Goal: Task Accomplishment & Management: Manage account settings

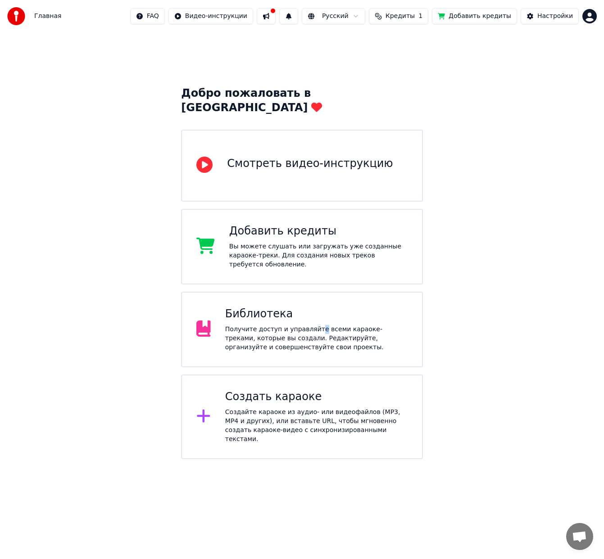
click at [312, 325] on div "Получите доступ и управляйте всеми караоке-треками, которые вы создали. Редакти…" at bounding box center [316, 338] width 182 height 27
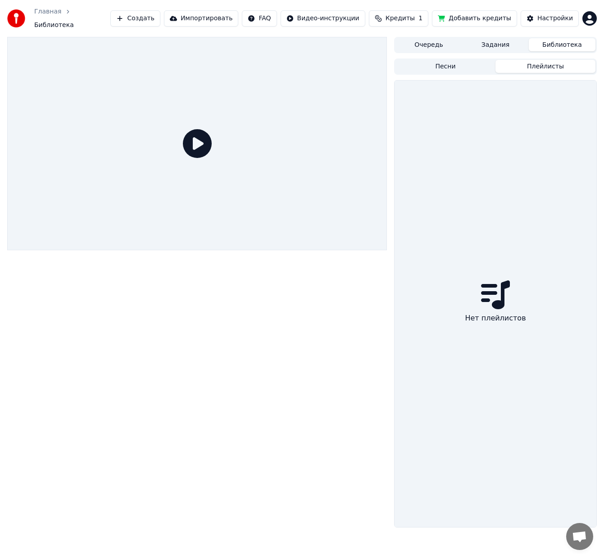
click at [525, 60] on button "Плейлисты" at bounding box center [545, 66] width 100 height 13
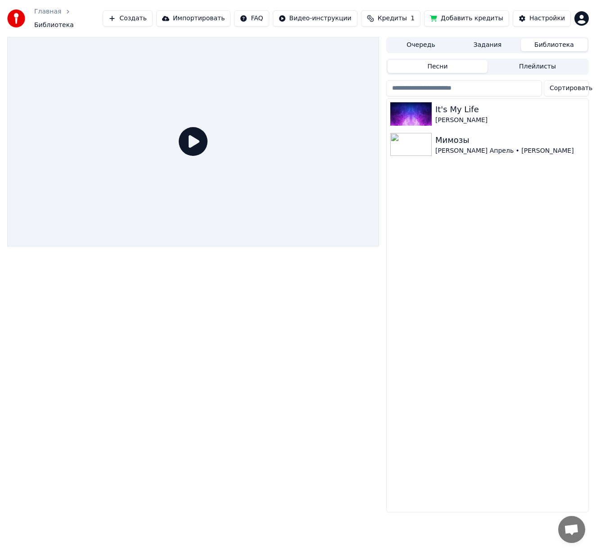
click at [476, 63] on button "Песни" at bounding box center [438, 66] width 100 height 13
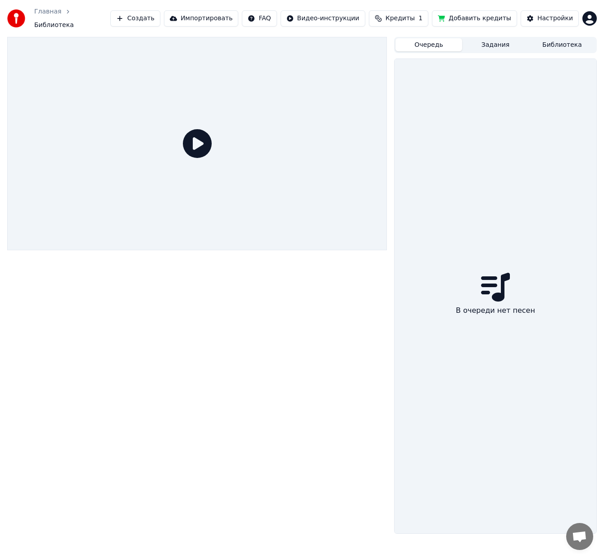
click at [430, 42] on button "Очередь" at bounding box center [428, 44] width 67 height 13
click at [508, 41] on button "Задания" at bounding box center [495, 44] width 67 height 13
click at [558, 40] on button "Библиотека" at bounding box center [554, 44] width 67 height 13
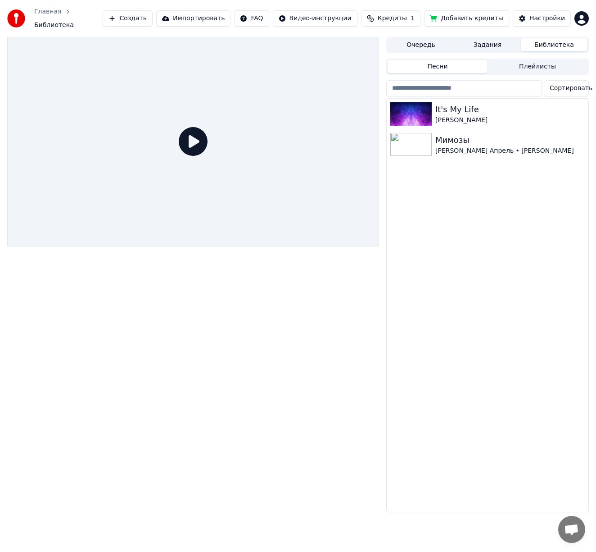
click at [230, 18] on button "Импортировать" at bounding box center [193, 18] width 75 height 16
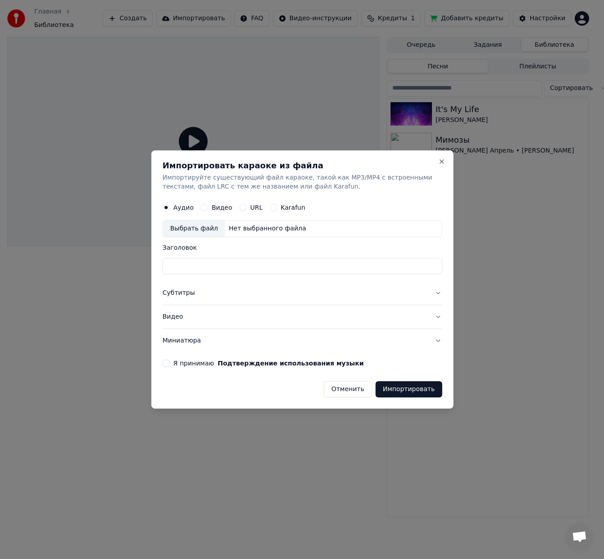
click at [223, 294] on button "Субтитры" at bounding box center [302, 292] width 280 height 23
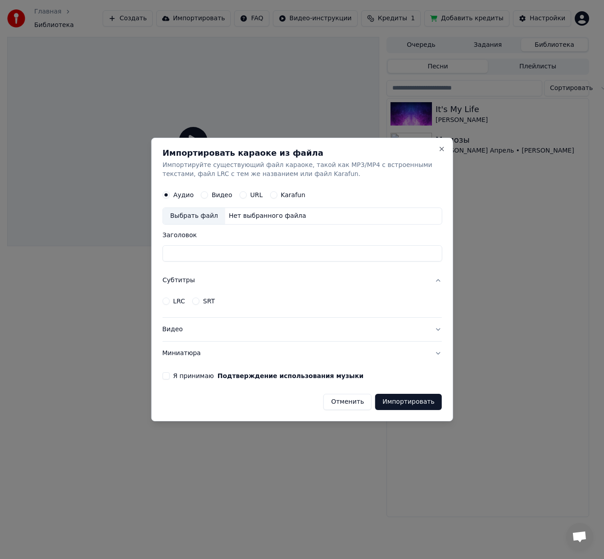
click at [228, 284] on button "Субтитры" at bounding box center [302, 280] width 280 height 23
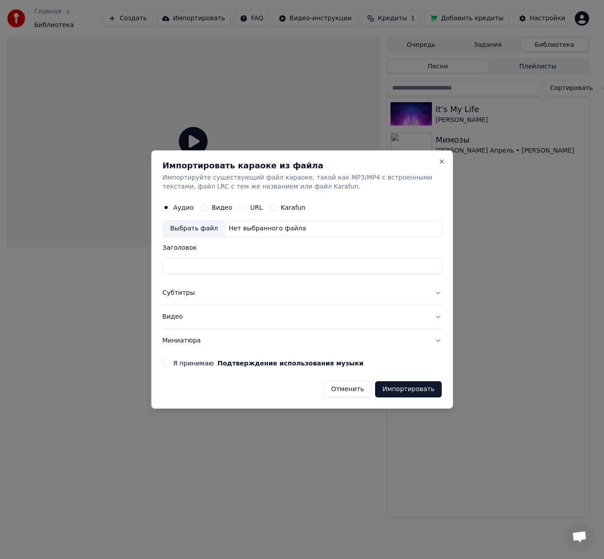
click at [241, 318] on button "Видео" at bounding box center [302, 316] width 280 height 23
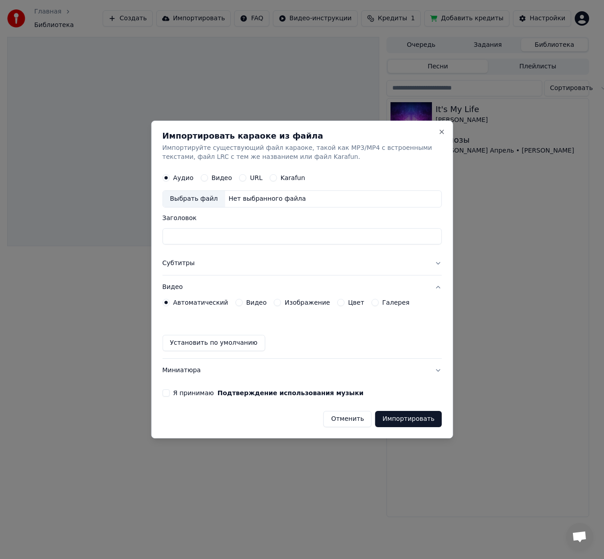
click at [246, 369] on button "Миниатюра" at bounding box center [302, 370] width 280 height 23
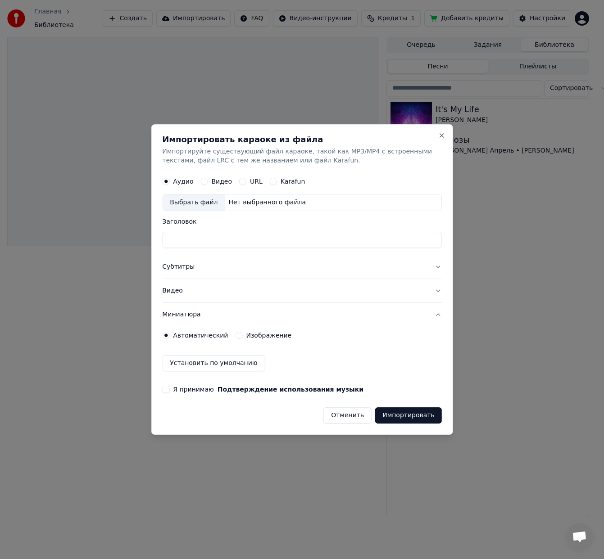
click at [224, 290] on button "Видео" at bounding box center [302, 290] width 280 height 23
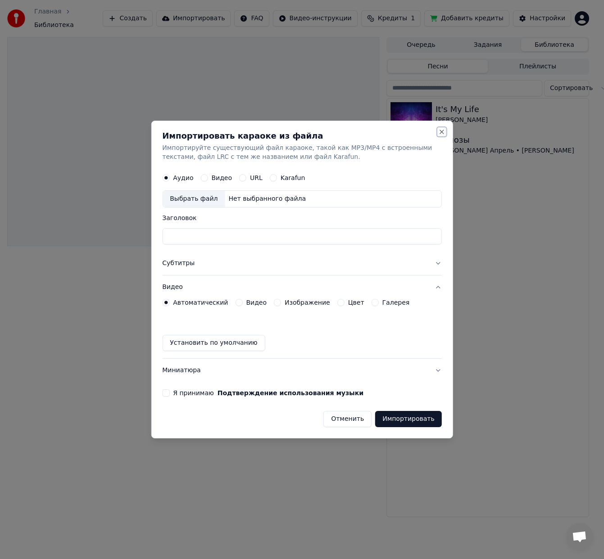
click at [445, 130] on button "Close" at bounding box center [441, 131] width 7 height 7
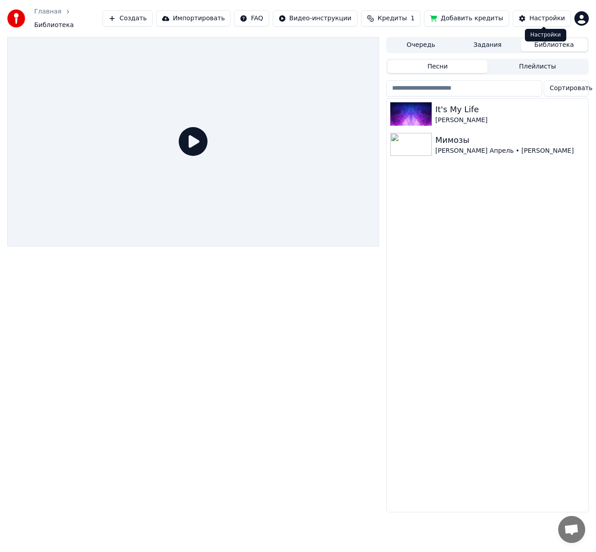
click at [551, 14] on div "Настройки" at bounding box center [548, 18] width 36 height 9
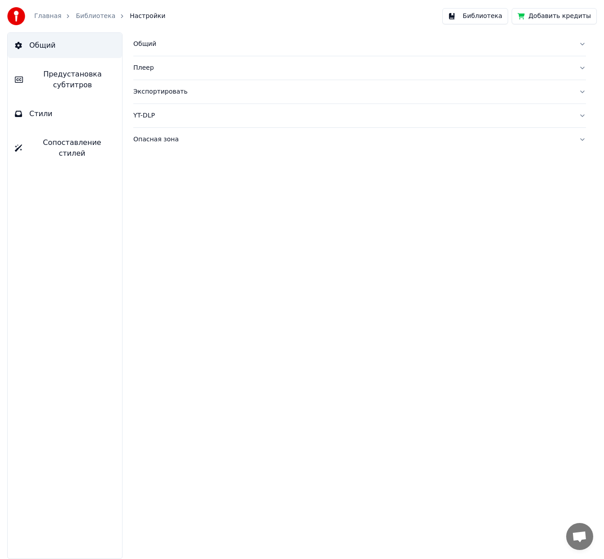
click at [83, 82] on span "Предустановка субтитров" at bounding box center [72, 80] width 85 height 22
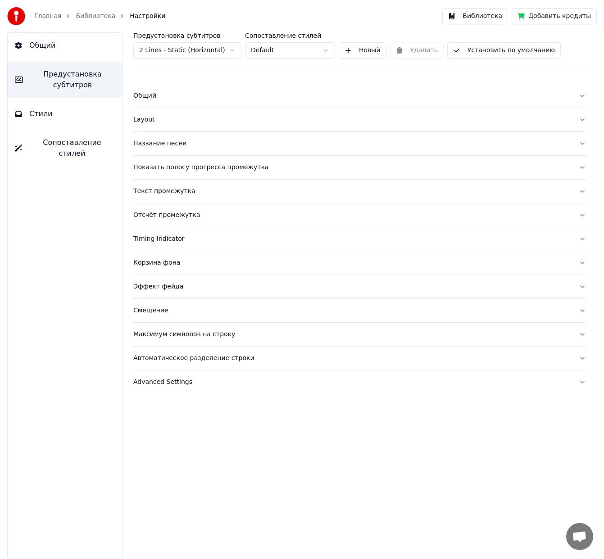
click at [71, 52] on button "Общий" at bounding box center [65, 45] width 114 height 25
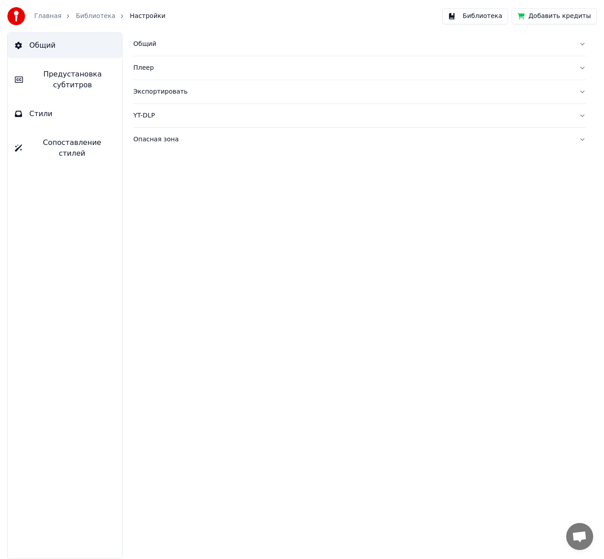
click at [163, 90] on div "Экспортировать" at bounding box center [352, 91] width 438 height 9
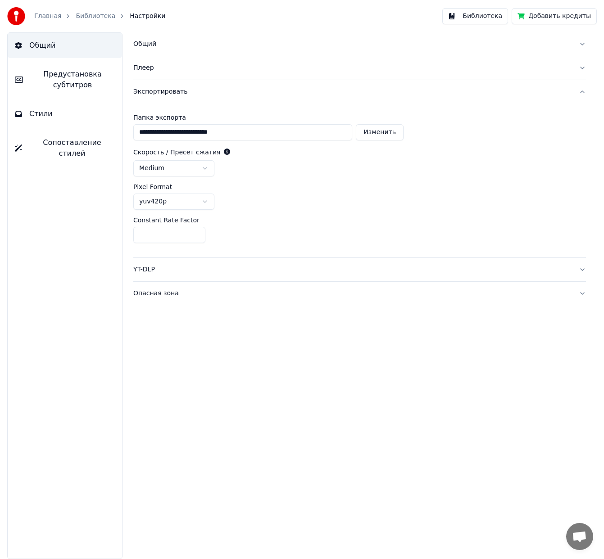
click at [43, 13] on link "Главная" at bounding box center [47, 16] width 27 height 9
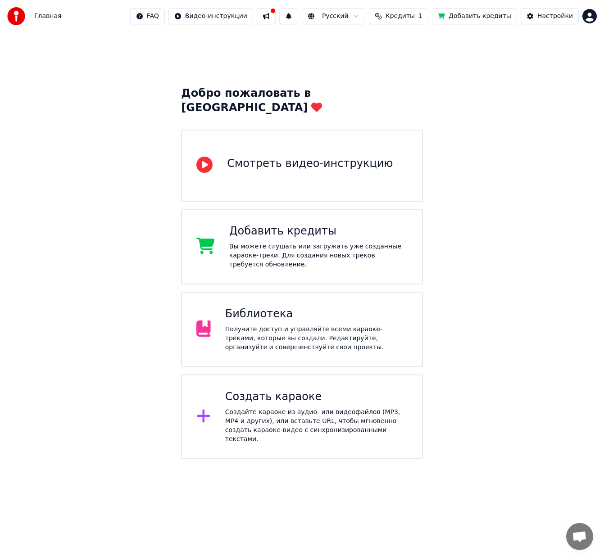
click at [293, 408] on div "Создайте караоке из аудио- или видеофайлов (MP3, MP4 и других), или вставьте UR…" at bounding box center [316, 426] width 182 height 36
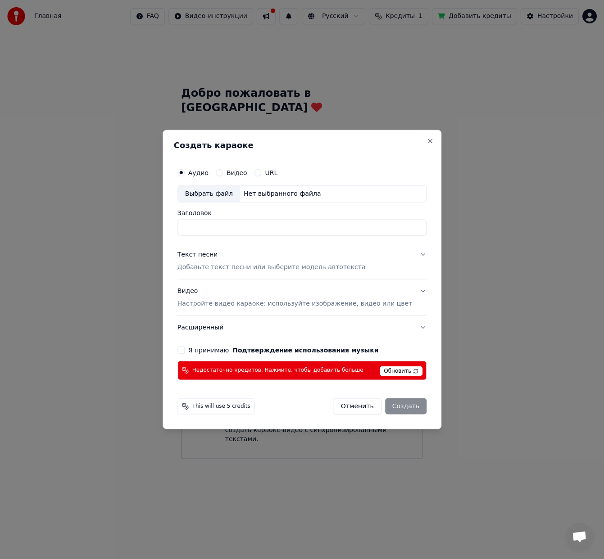
click at [414, 255] on div "Аудио Видео URL Выбрать файл Нет выбранного файла Заголовок Текст песни Добавьт…" at bounding box center [302, 272] width 256 height 224
click at [407, 255] on button "Текст песни Добавьте текст песни или выберите модель автотекста" at bounding box center [301, 261] width 249 height 36
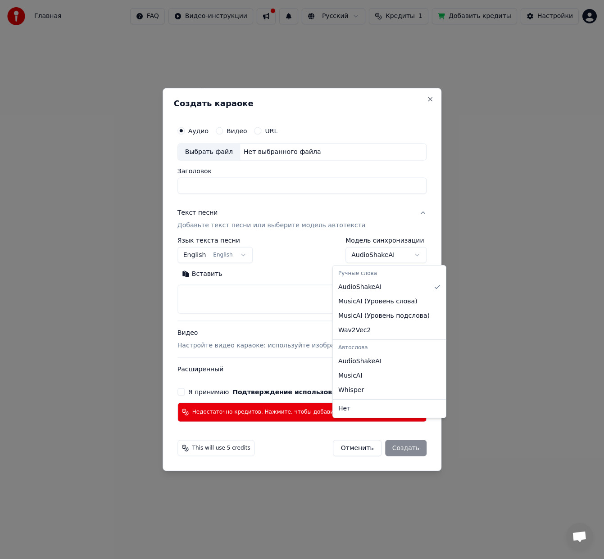
click at [381, 258] on body "Главная FAQ Видео-инструкции Русский Кредиты 1 Добавить кредиты Настройки Добро…" at bounding box center [302, 229] width 604 height 459
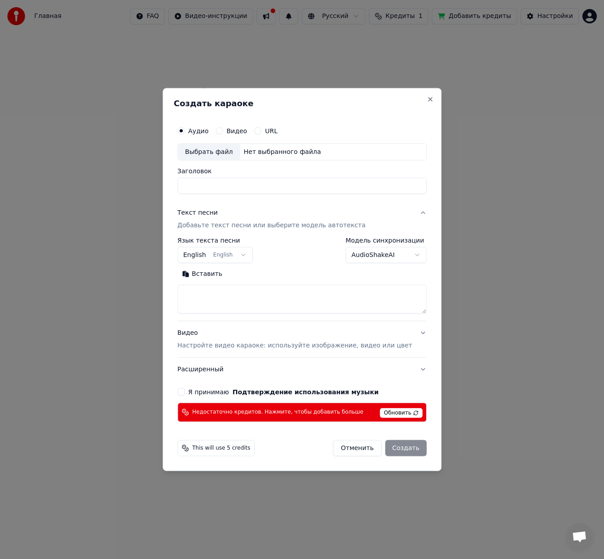
click at [377, 254] on body "Главная FAQ Видео-инструкции Русский Кредиты 1 Добавить кредиты Настройки Добро…" at bounding box center [302, 229] width 604 height 459
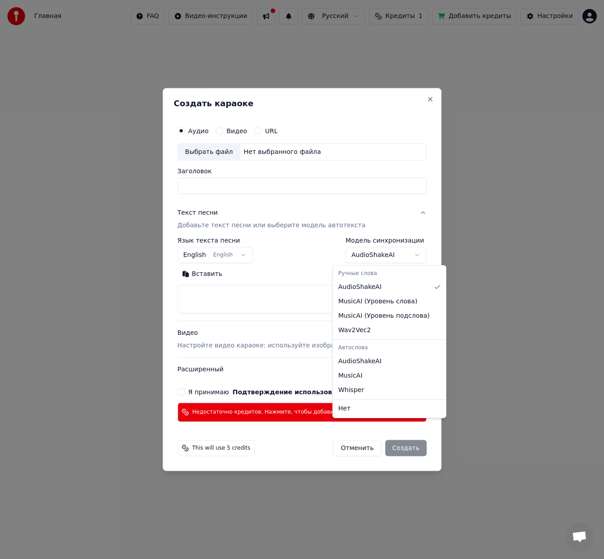
click at [371, 252] on body "Главная FAQ Видео-инструкции Русский Кредиты 1 Добавить кредиты Настройки Добро…" at bounding box center [302, 229] width 604 height 459
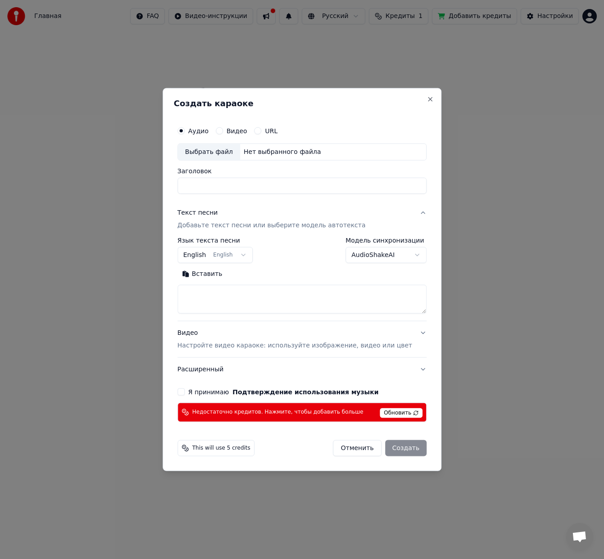
click at [381, 254] on body "Главная FAQ Видео-инструкции Русский Кредиты 1 Добавить кредиты Настройки Добро…" at bounding box center [302, 229] width 604 height 459
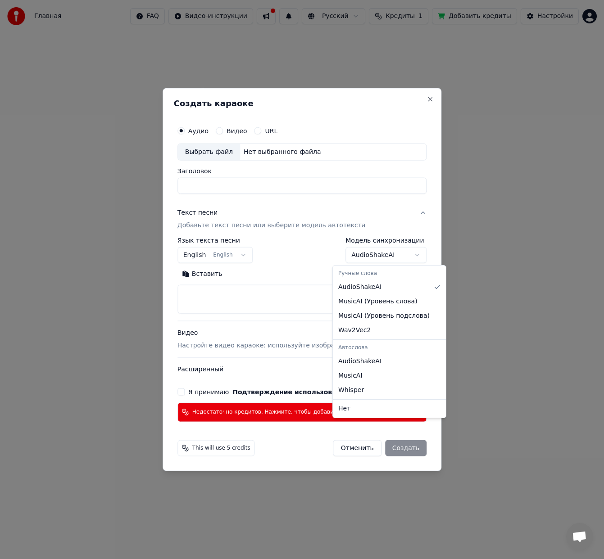
click at [364, 254] on body "Главная FAQ Видео-инструкции Русский Кредиты 1 Добавить кредиты Настройки Добро…" at bounding box center [302, 229] width 604 height 459
click at [380, 253] on body "Главная FAQ Видео-инструкции Русский Кредиты 1 Добавить кредиты Настройки Добро…" at bounding box center [302, 229] width 604 height 459
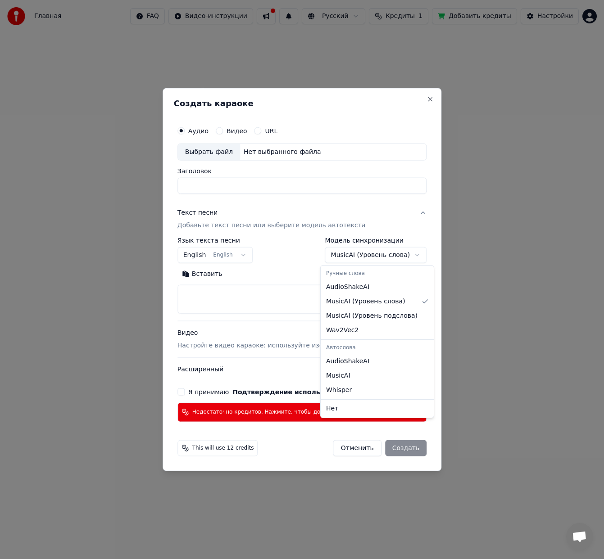
click at [360, 258] on body "Главная FAQ Видео-инструкции Русский Кредиты 1 Добавить кредиты Настройки Добро…" at bounding box center [302, 229] width 604 height 459
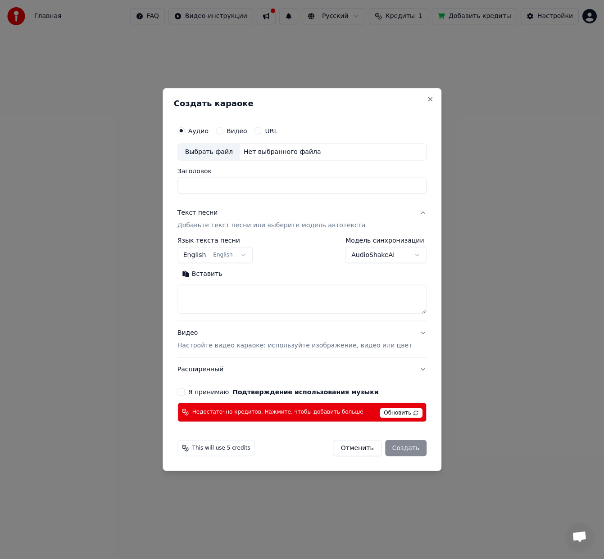
click at [374, 254] on body "Главная FAQ Видео-инструкции Русский Кредиты 1 Добавить кредиты Настройки Добро…" at bounding box center [302, 229] width 604 height 459
click at [375, 254] on body "Главная FAQ Видео-инструкции Русский Кредиты 1 Добавить кредиты Настройки Добро…" at bounding box center [302, 229] width 604 height 459
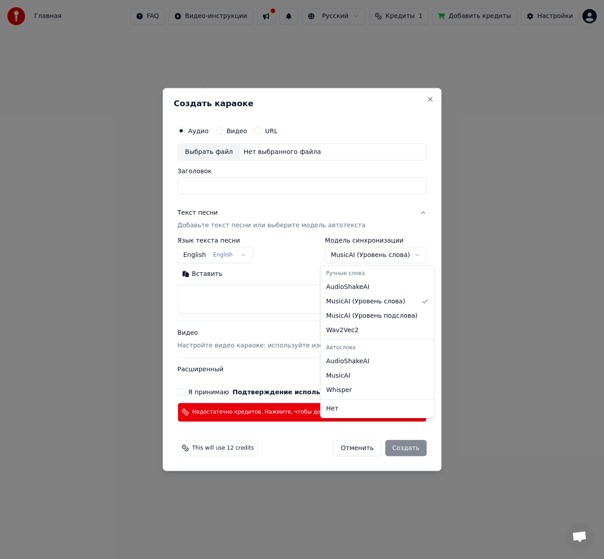
click at [364, 253] on body "Главная FAQ Видео-инструкции Русский Кредиты 1 Добавить кредиты Настройки Добро…" at bounding box center [302, 229] width 604 height 459
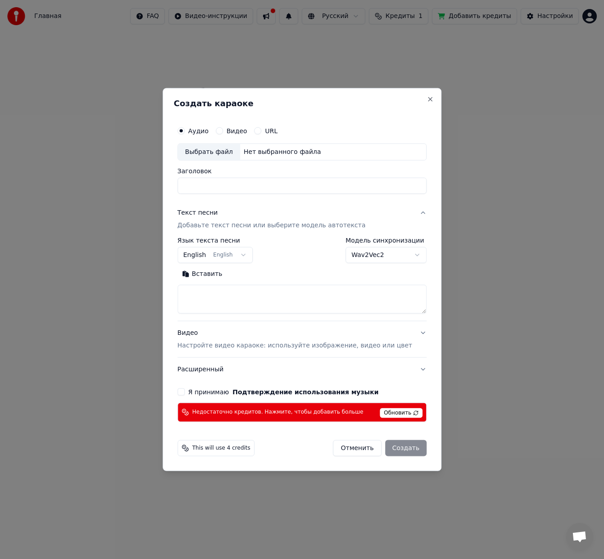
click at [373, 253] on body "Главная FAQ Видео-инструкции Русский Кредиты 1 Добавить кредиты Настройки Добро…" at bounding box center [302, 229] width 604 height 459
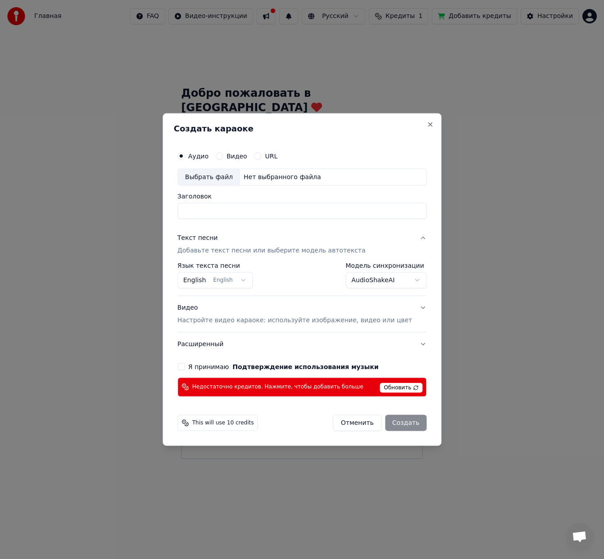
click at [371, 275] on body "Главная FAQ Видео-инструкции Русский Кредиты 1 Добавить кредиты Настройки Добро…" at bounding box center [302, 229] width 604 height 459
click at [356, 281] on body "Главная FAQ Видео-инструкции Русский Кредиты 1 Добавить кредиты Настройки Добро…" at bounding box center [302, 229] width 604 height 459
click at [393, 277] on body "Главная FAQ Видео-инструкции Русский Кредиты 1 Добавить кредиты Настройки Добро…" at bounding box center [302, 229] width 604 height 459
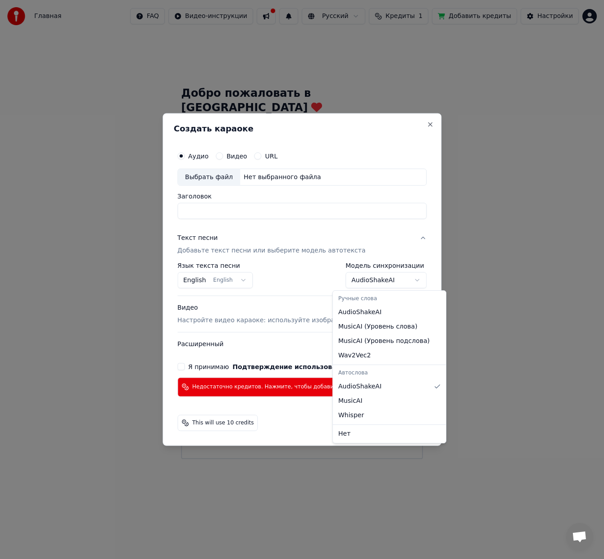
select select "**********"
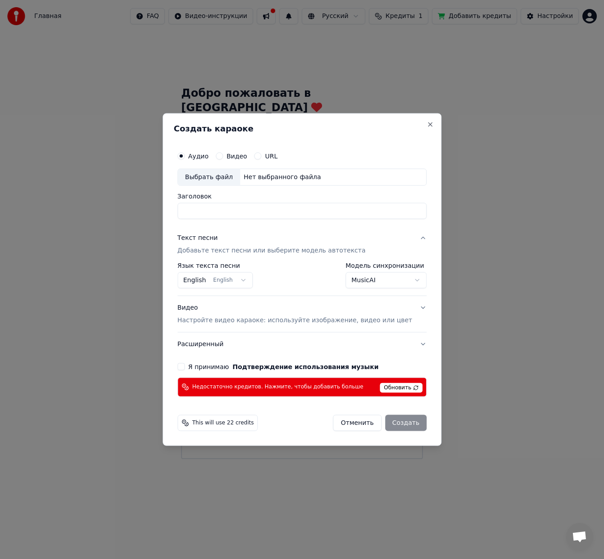
click at [254, 350] on button "Расширенный" at bounding box center [301, 343] width 249 height 23
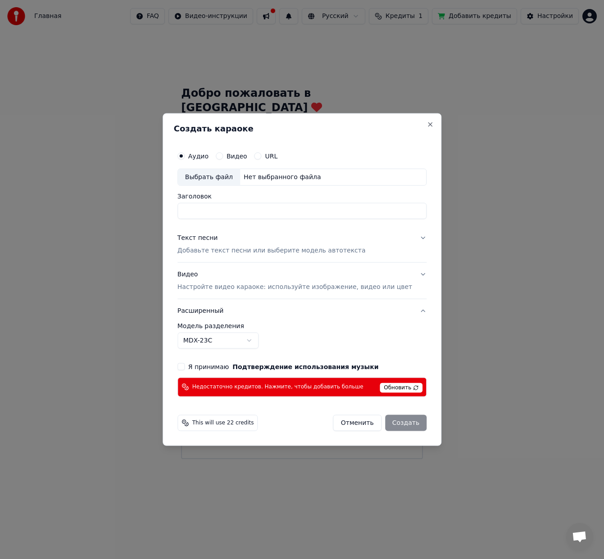
click at [252, 344] on body "Главная FAQ Видео-инструкции Русский Кредиты 1 Добавить кредиты Настройки Добро…" at bounding box center [302, 229] width 604 height 459
click at [242, 155] on label "Видео" at bounding box center [237, 156] width 21 height 6
click at [223, 155] on button "Видео" at bounding box center [219, 156] width 7 height 7
click at [255, 286] on p "Настройте видео караоке: используйте изображение, видео или цвет" at bounding box center [294, 286] width 235 height 9
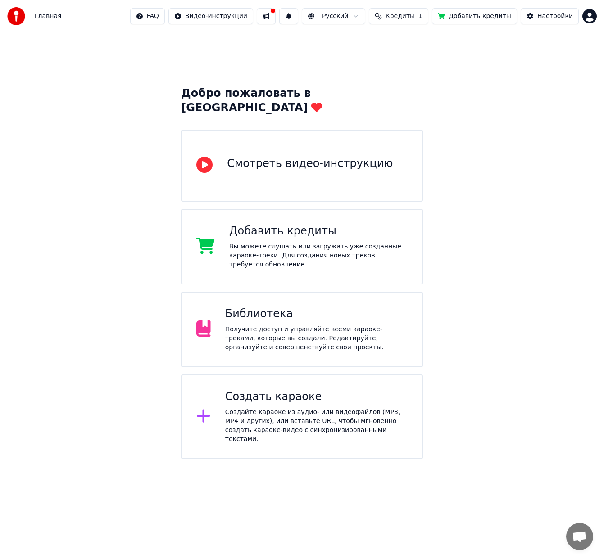
click at [414, 16] on span "Кредиты" at bounding box center [400, 16] width 29 height 9
click at [418, 86] on button "Обновить" at bounding box center [411, 83] width 54 height 16
click at [298, 18] on button at bounding box center [288, 16] width 19 height 16
click at [276, 19] on button at bounding box center [266, 16] width 19 height 16
click at [225, 44] on div "Добро пожаловать в Youka Смотреть видео-инструкцию Добавить кредиты Вы можете с…" at bounding box center [302, 245] width 604 height 427
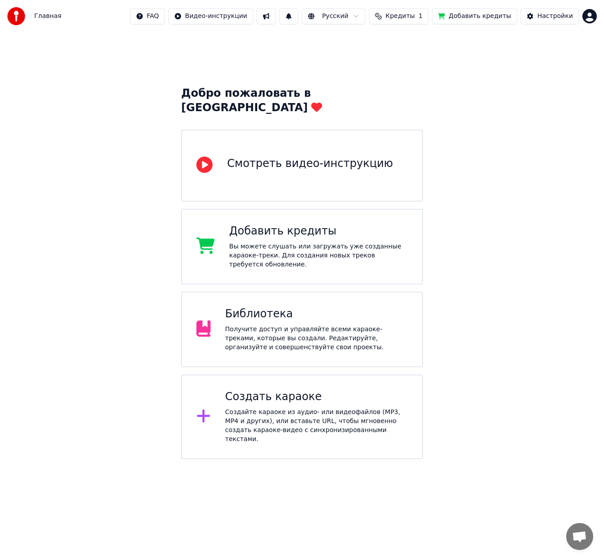
click at [590, 14] on html "Главная FAQ Видео-инструкции Русский Кредиты 1 Добавить кредиты Настройки Добро…" at bounding box center [302, 229] width 604 height 459
click at [562, 72] on span "Голосование за функции" at bounding box center [557, 81] width 82 height 18
click at [560, 11] on button "Настройки" at bounding box center [550, 16] width 58 height 16
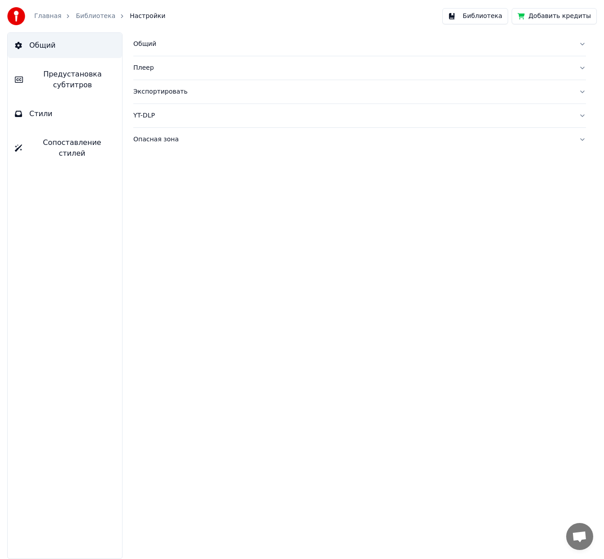
click at [72, 151] on button "Сопоставление стилей" at bounding box center [65, 148] width 114 height 36
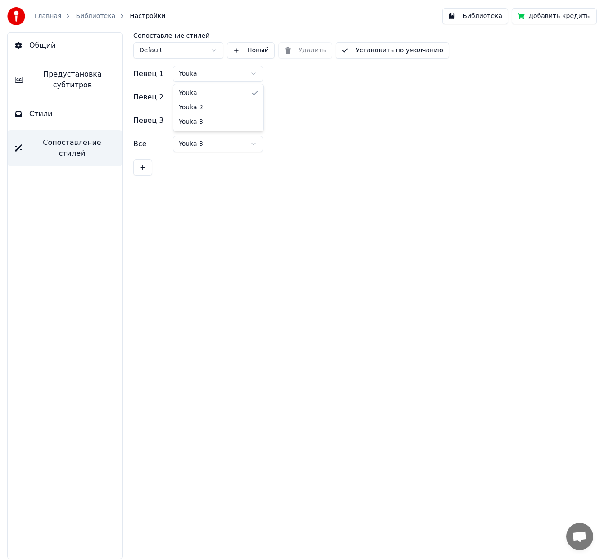
click at [203, 70] on html "Главная Библиотека Настройки Библиотека Добавить кредиты Общий Предустановка су…" at bounding box center [302, 279] width 604 height 559
click at [180, 51] on html "Главная Библиотека Настройки Библиотека Добавить кредиты Общий Предустановка су…" at bounding box center [302, 279] width 604 height 559
click at [75, 116] on button "Стили" at bounding box center [65, 113] width 114 height 25
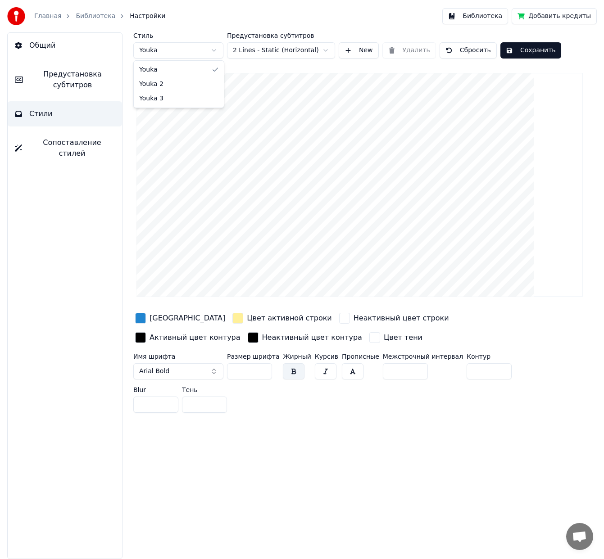
click at [159, 51] on html "Главная Библиотека Настройки Библиотека Добавить кредиты Общий Предустановка су…" at bounding box center [302, 279] width 604 height 559
click at [88, 83] on span "Предустановка субтитров" at bounding box center [72, 80] width 85 height 22
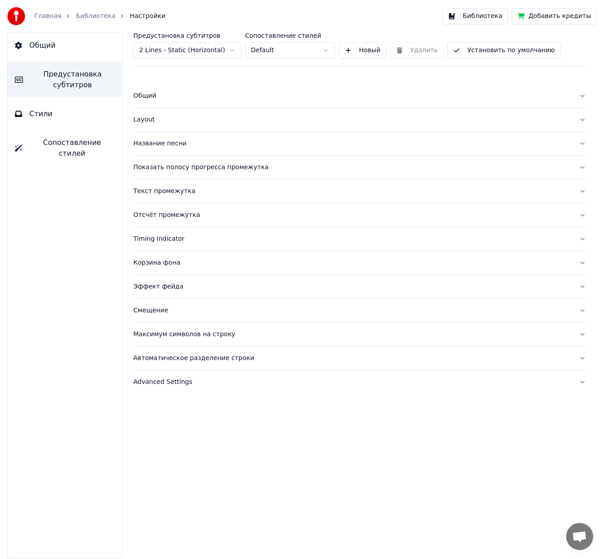
click at [168, 94] on div "Общий" at bounding box center [352, 95] width 438 height 9
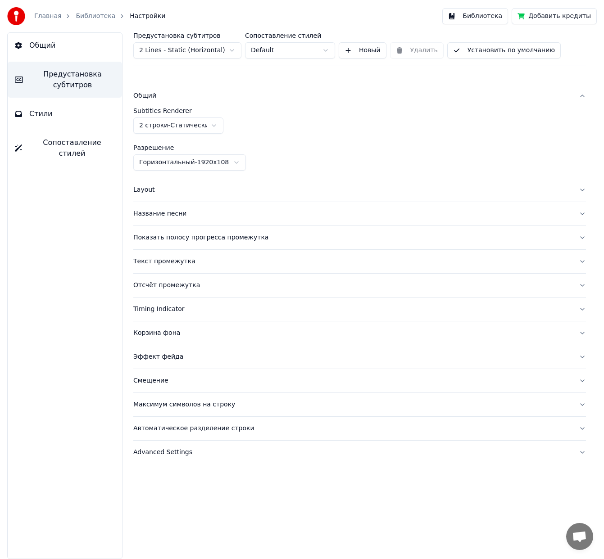
click at [168, 94] on div "Общий" at bounding box center [352, 95] width 438 height 9
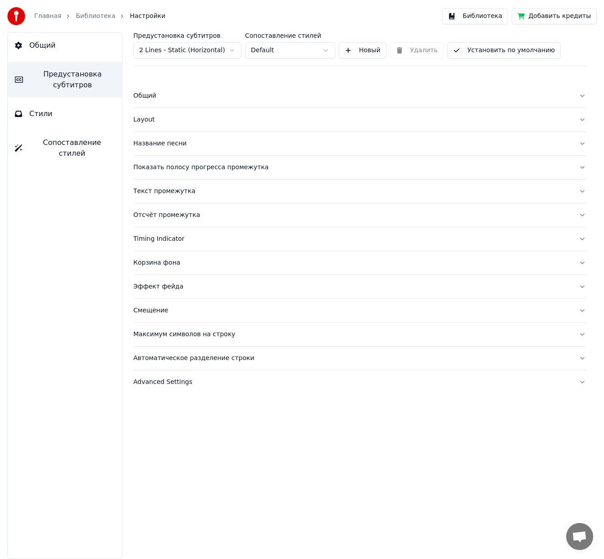
click at [46, 43] on span "Общий" at bounding box center [42, 45] width 26 height 11
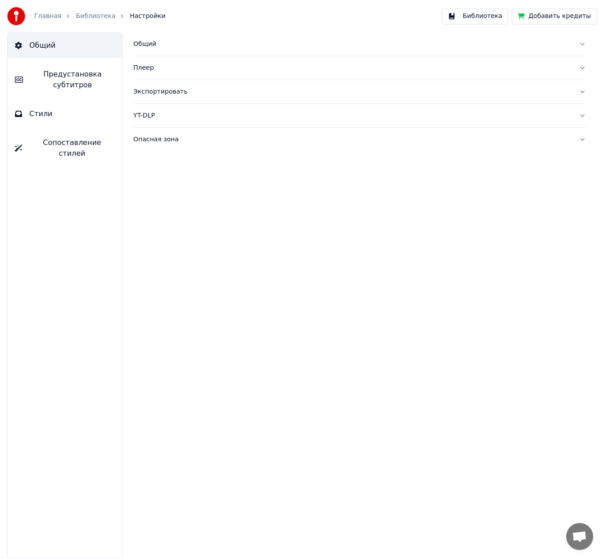
click at [157, 46] on div "Общий" at bounding box center [352, 44] width 438 height 9
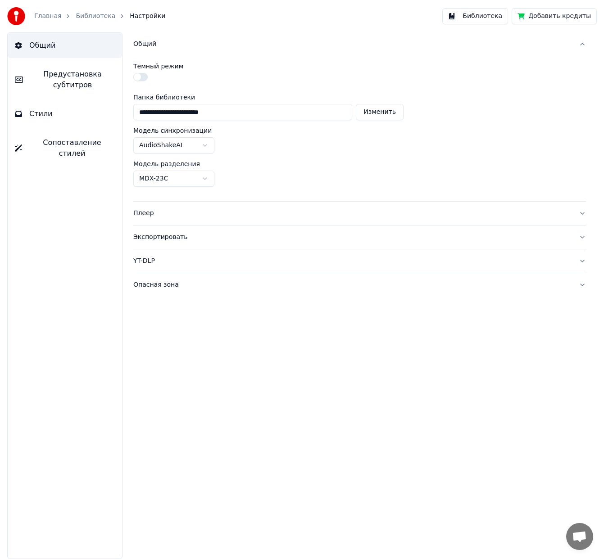
click at [169, 209] on div "Плеер" at bounding box center [352, 213] width 438 height 9
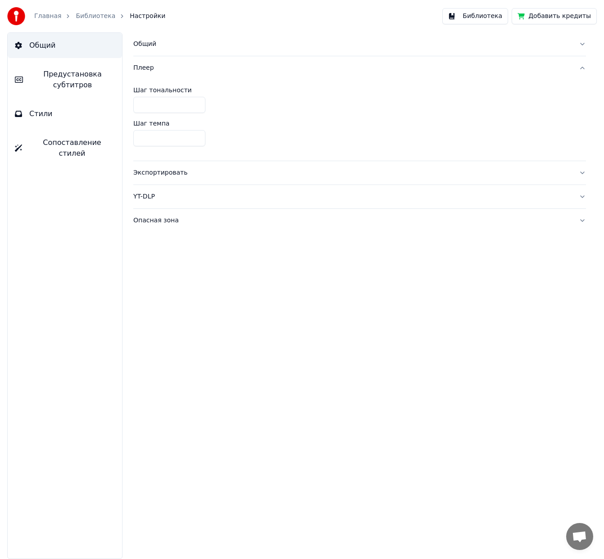
click at [189, 173] on div "Экспортировать" at bounding box center [352, 172] width 438 height 9
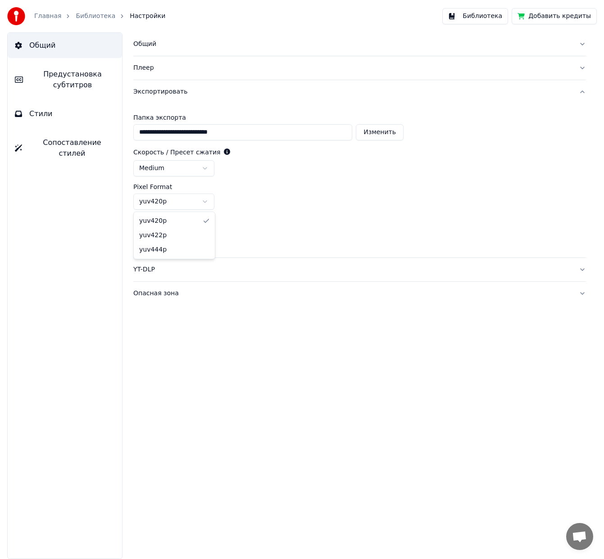
click at [203, 205] on html "**********" at bounding box center [302, 279] width 604 height 559
click at [274, 225] on div "Constant Rate Factor **" at bounding box center [359, 230] width 453 height 26
click at [257, 263] on button "YT-DLP" at bounding box center [359, 269] width 453 height 23
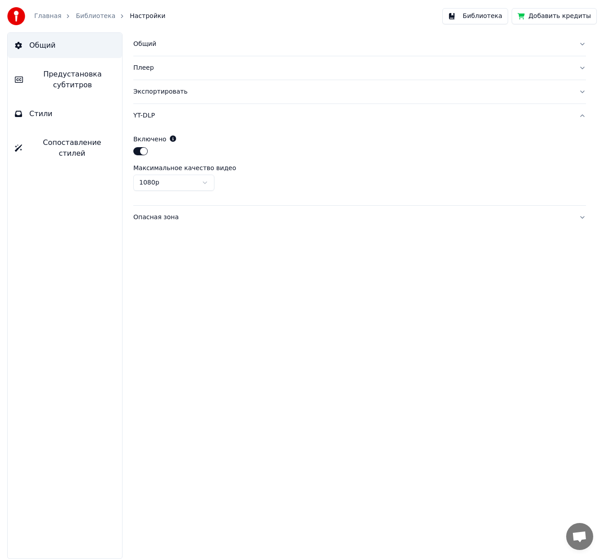
click at [195, 220] on div "Опасная зона" at bounding box center [352, 217] width 438 height 9
